Goal: Task Accomplishment & Management: Use online tool/utility

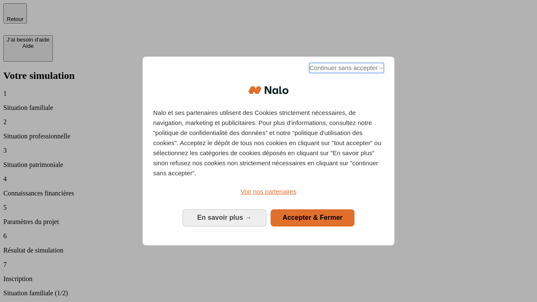
click at [346, 69] on span "Continuer sans accepter →" at bounding box center [346, 68] width 75 height 10
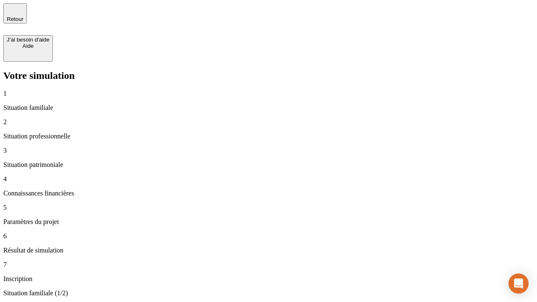
type input "30 000"
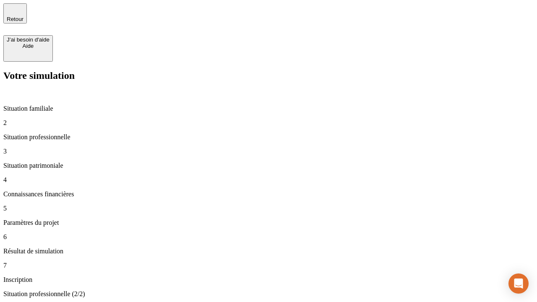
type input "1 000"
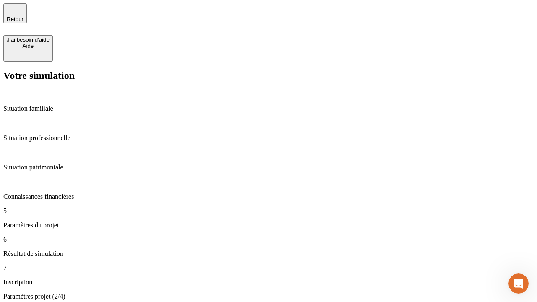
type input "65"
type input "5 000"
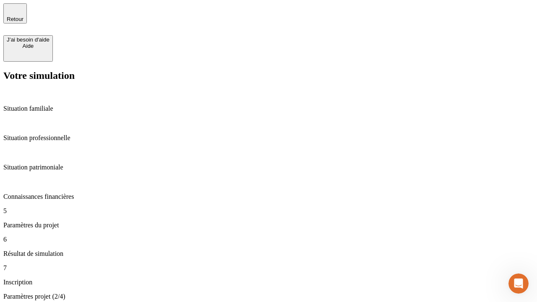
type input "640"
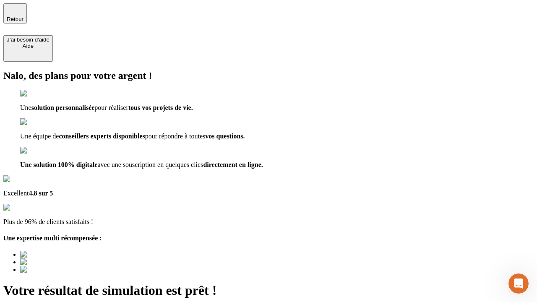
type input "[EMAIL_ADDRESS][DOMAIN_NAME]"
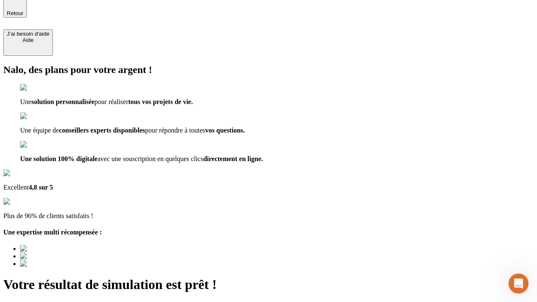
scroll to position [0, 0]
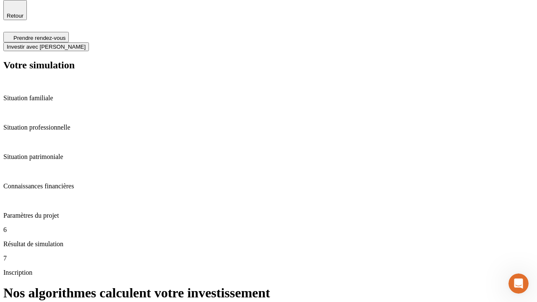
click at [86, 44] on span "Investir avec [PERSON_NAME]" at bounding box center [46, 47] width 79 height 6
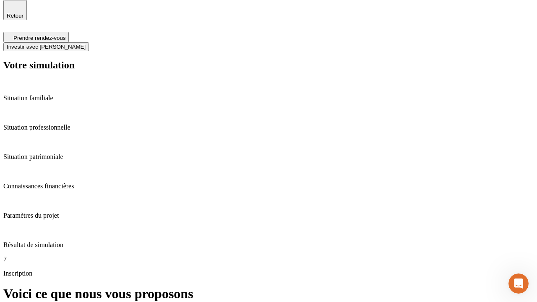
scroll to position [3, 0]
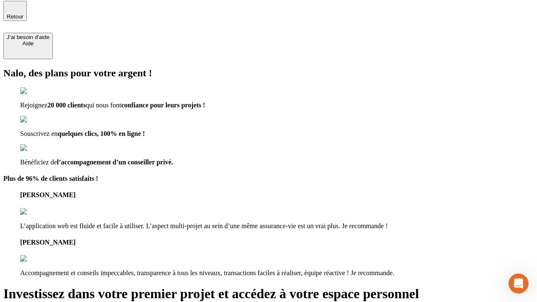
type input "[PERSON_NAME][EMAIL_ADDRESS][DOMAIN_NAME]"
